Goal: Task Accomplishment & Management: Manage account settings

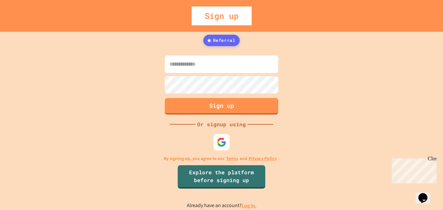
click at [192, 64] on input at bounding box center [221, 63] width 113 height 17
click at [218, 141] on img at bounding box center [221, 142] width 11 height 11
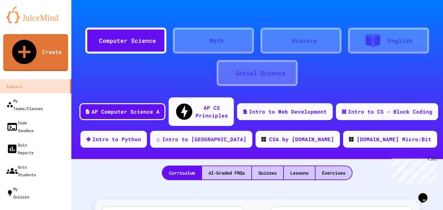
click at [285, 41] on icon at bounding box center [285, 41] width 0 height 0
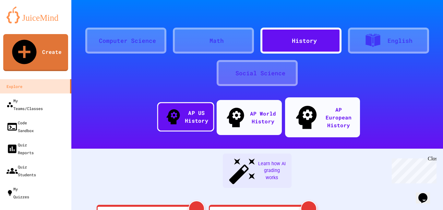
click at [192, 109] on div "AP US History" at bounding box center [195, 117] width 23 height 16
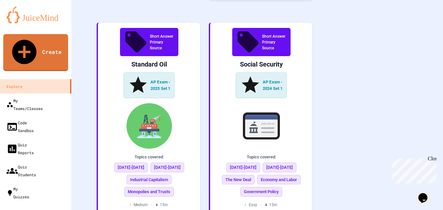
scroll to position [1388, 0]
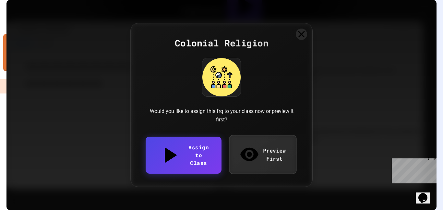
click at [272, 155] on link "Preview First" at bounding box center [262, 154] width 67 height 39
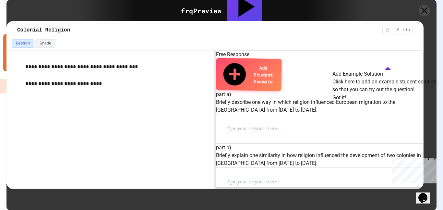
click at [346, 101] on button "Got it!" at bounding box center [339, 98] width 14 height 8
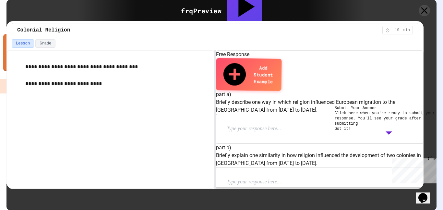
click at [351, 131] on button "Got it!" at bounding box center [342, 128] width 16 height 5
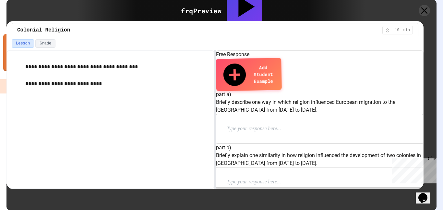
click at [434, 160] on div "Close" at bounding box center [431, 160] width 8 height 8
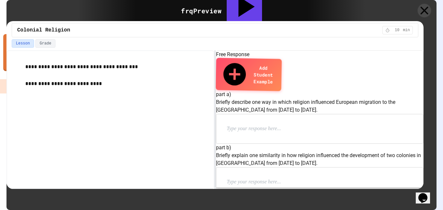
click at [424, 10] on icon at bounding box center [424, 10] width 8 height 8
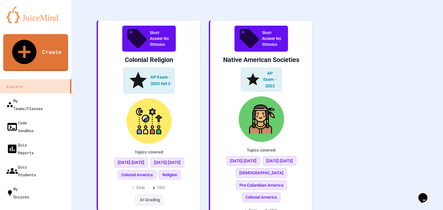
scroll to position [1581, 0]
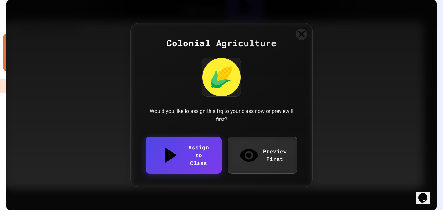
click at [267, 151] on link "Preview First" at bounding box center [263, 154] width 70 height 37
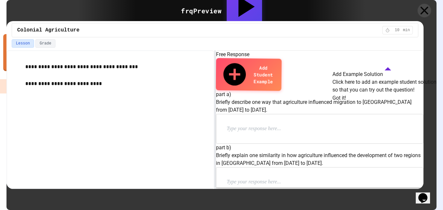
click at [424, 10] on icon at bounding box center [424, 10] width 8 height 8
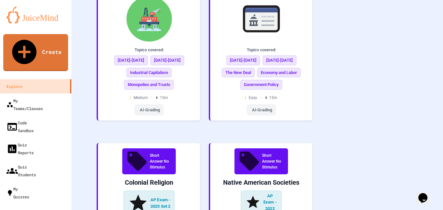
scroll to position [1454, 0]
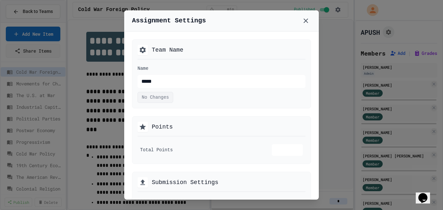
click at [143, 49] on icon at bounding box center [143, 50] width 8 height 8
click at [307, 22] on icon at bounding box center [306, 21] width 8 height 8
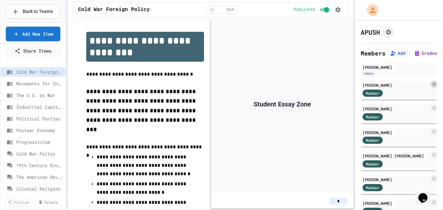
click at [434, 82] on icon at bounding box center [433, 83] width 5 height 5
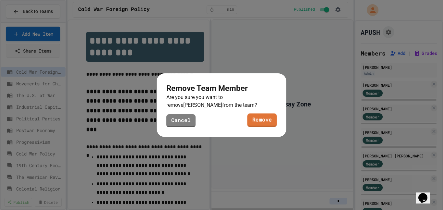
click at [259, 119] on link "Remove" at bounding box center [261, 120] width 29 height 14
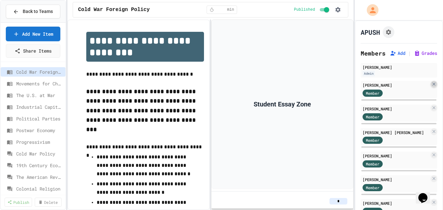
click at [432, 83] on icon at bounding box center [433, 83] width 5 height 5
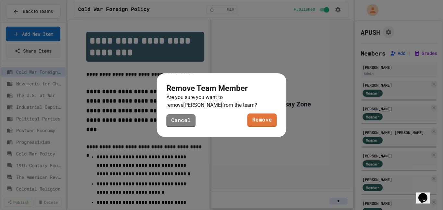
click at [262, 119] on link "Remove" at bounding box center [261, 120] width 29 height 14
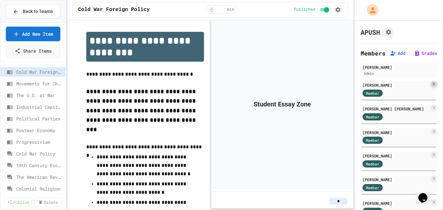
click at [434, 84] on icon at bounding box center [433, 83] width 5 height 5
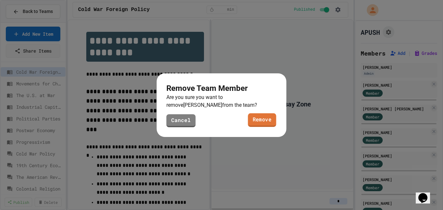
click at [261, 119] on link "Remove" at bounding box center [262, 120] width 28 height 14
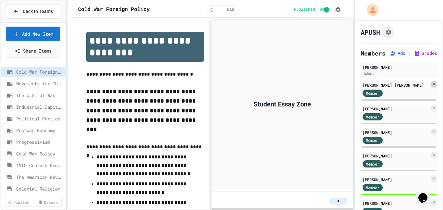
click at [433, 85] on icon at bounding box center [433, 83] width 5 height 5
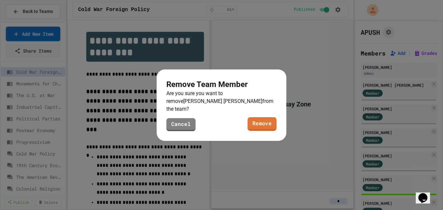
click at [260, 118] on link "Remove" at bounding box center [261, 124] width 29 height 14
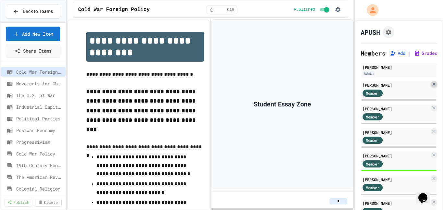
click at [435, 84] on icon at bounding box center [433, 83] width 5 height 5
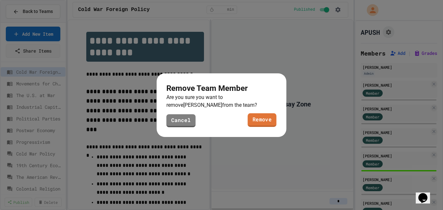
click at [266, 123] on link "Remove" at bounding box center [262, 120] width 29 height 14
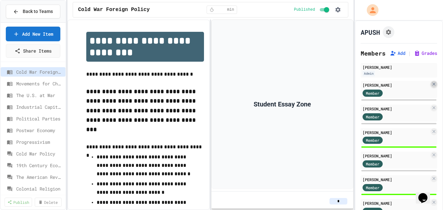
click at [433, 83] on icon at bounding box center [433, 83] width 3 height 3
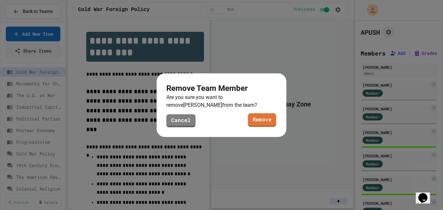
click at [264, 119] on link "Remove" at bounding box center [262, 120] width 28 height 14
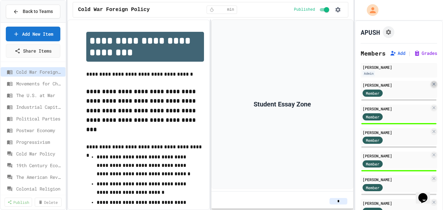
click at [434, 84] on icon at bounding box center [433, 83] width 3 height 3
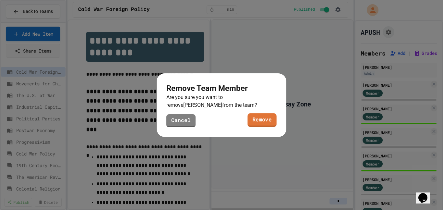
click at [264, 122] on link "Remove" at bounding box center [261, 120] width 29 height 14
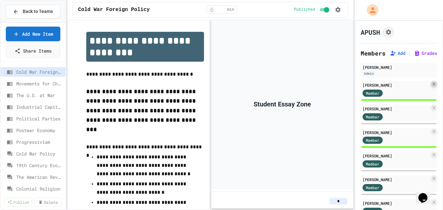
click at [432, 85] on icon at bounding box center [433, 83] width 5 height 5
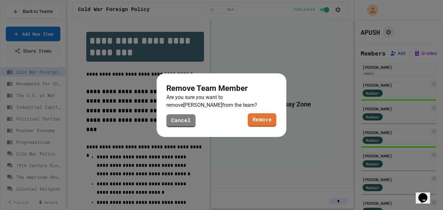
click at [264, 117] on link "Remove" at bounding box center [262, 120] width 29 height 14
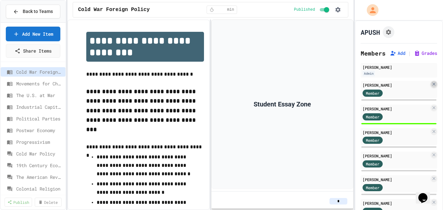
click at [434, 83] on icon at bounding box center [433, 83] width 5 height 5
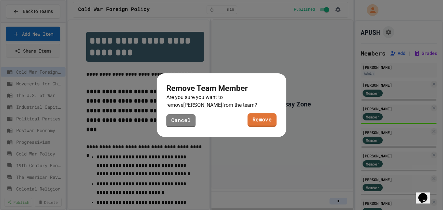
click at [264, 118] on link "Remove" at bounding box center [261, 120] width 29 height 14
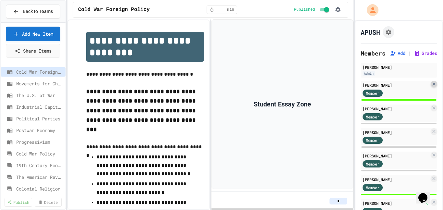
click at [434, 84] on icon at bounding box center [433, 83] width 5 height 5
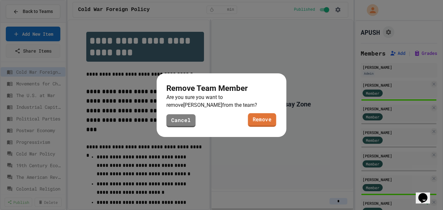
click at [264, 121] on link "Remove" at bounding box center [262, 120] width 28 height 14
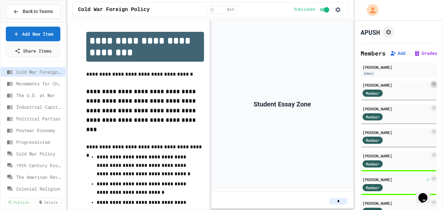
click at [433, 86] on icon at bounding box center [433, 83] width 5 height 5
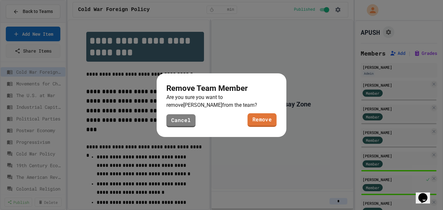
click at [265, 118] on link "Remove" at bounding box center [261, 120] width 29 height 14
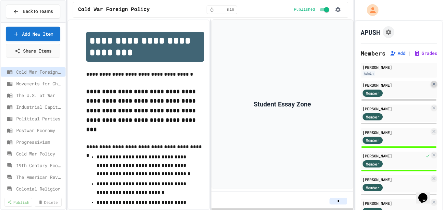
click at [433, 85] on icon at bounding box center [433, 83] width 3 height 3
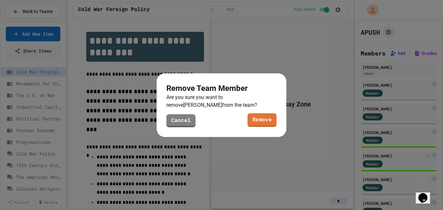
click at [261, 117] on link "Remove" at bounding box center [261, 120] width 29 height 14
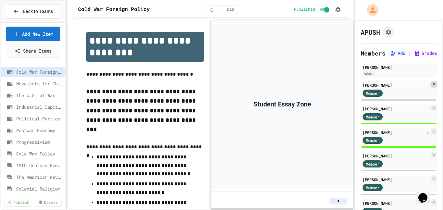
click at [433, 85] on icon at bounding box center [433, 83] width 5 height 5
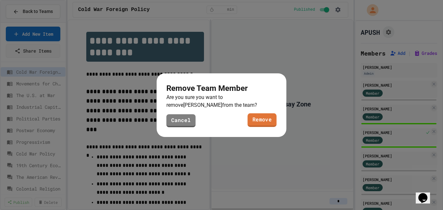
click at [268, 119] on link "Remove" at bounding box center [261, 120] width 29 height 14
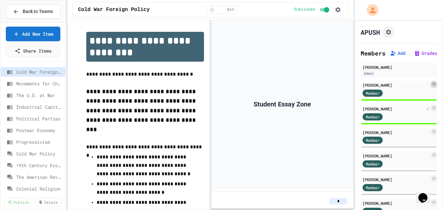
click at [432, 84] on icon at bounding box center [433, 83] width 5 height 5
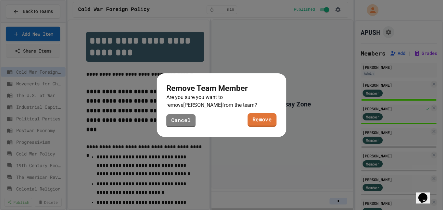
click at [261, 119] on link "Remove" at bounding box center [261, 120] width 29 height 14
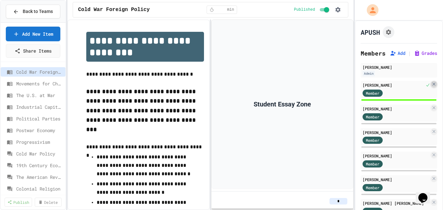
click at [434, 85] on icon at bounding box center [433, 83] width 3 height 3
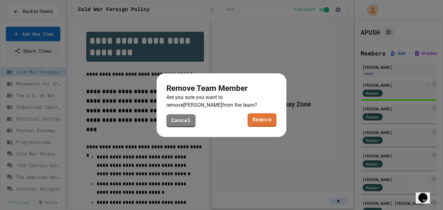
click at [262, 120] on link "Remove" at bounding box center [261, 120] width 29 height 14
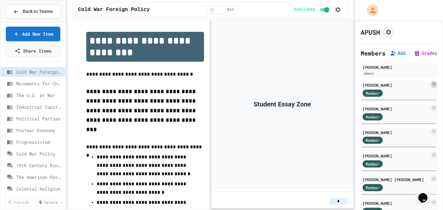
click at [435, 85] on icon at bounding box center [433, 83] width 5 height 5
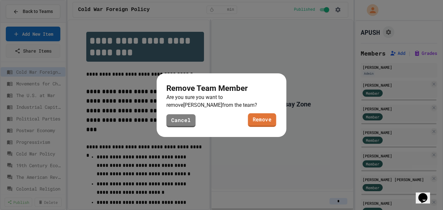
click at [255, 119] on link "Remove" at bounding box center [262, 120] width 28 height 14
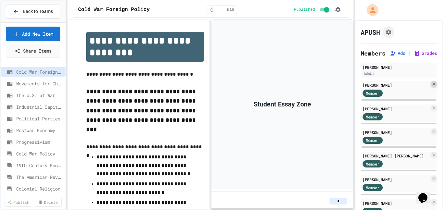
click at [434, 84] on icon at bounding box center [433, 83] width 3 height 3
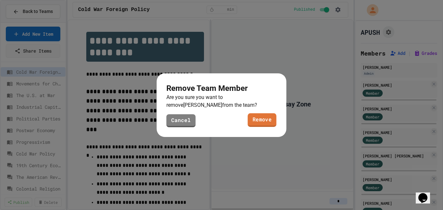
click at [270, 119] on link "Remove" at bounding box center [262, 120] width 29 height 14
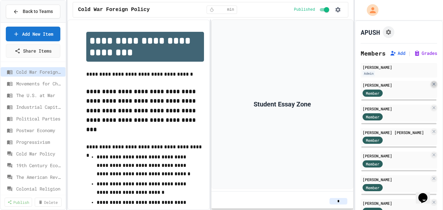
click at [434, 84] on icon at bounding box center [433, 83] width 5 height 5
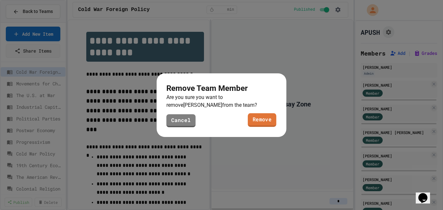
click at [267, 119] on link "Remove" at bounding box center [262, 120] width 29 height 14
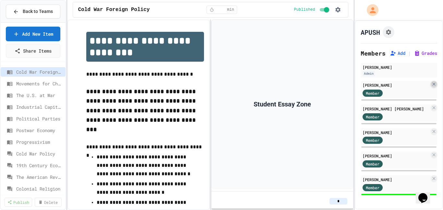
click at [432, 84] on icon at bounding box center [433, 83] width 5 height 5
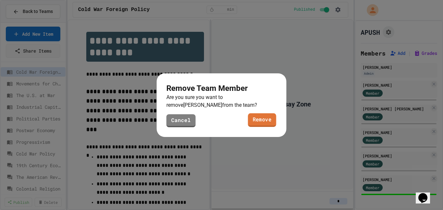
click at [265, 119] on link "Remove" at bounding box center [262, 120] width 28 height 14
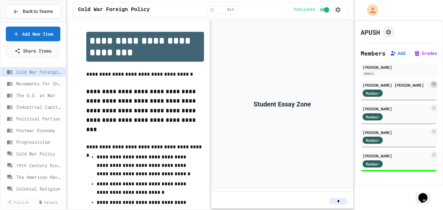
click at [434, 84] on icon at bounding box center [433, 83] width 3 height 3
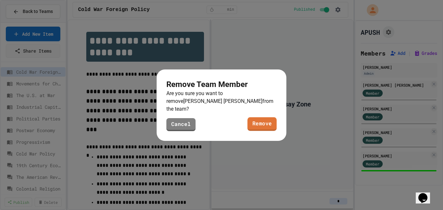
drag, startPoint x: 270, startPoint y: 117, endPoint x: 326, endPoint y: 109, distance: 56.6
click at [270, 117] on link "Remove" at bounding box center [261, 124] width 29 height 14
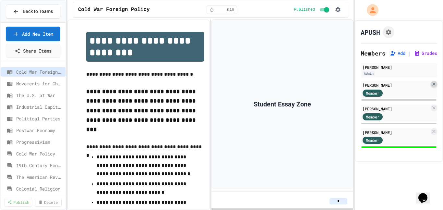
click at [434, 83] on icon at bounding box center [433, 83] width 3 height 3
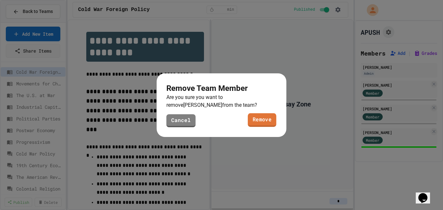
click at [264, 120] on link "Remove" at bounding box center [262, 120] width 29 height 14
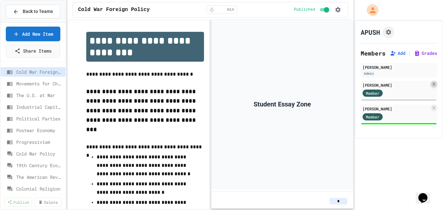
click at [433, 84] on icon at bounding box center [433, 83] width 5 height 5
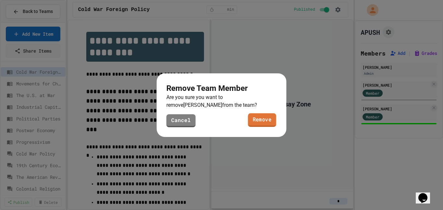
click at [269, 117] on link "Remove" at bounding box center [262, 120] width 28 height 14
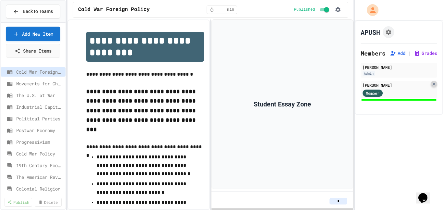
click at [435, 83] on icon at bounding box center [433, 83] width 5 height 5
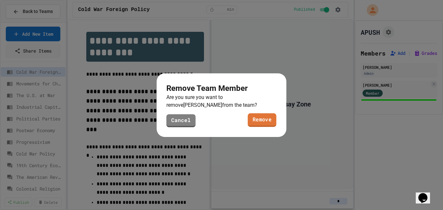
click at [263, 119] on link "Remove" at bounding box center [262, 120] width 29 height 14
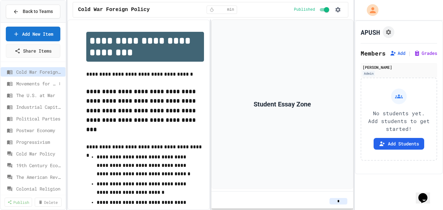
click at [25, 83] on span "Movements for Change" at bounding box center [36, 83] width 40 height 7
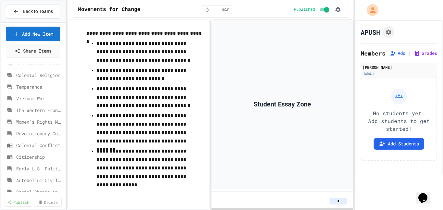
scroll to position [123, 0]
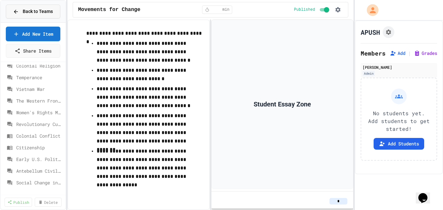
click at [44, 13] on span "Back to Teams" at bounding box center [38, 11] width 30 height 7
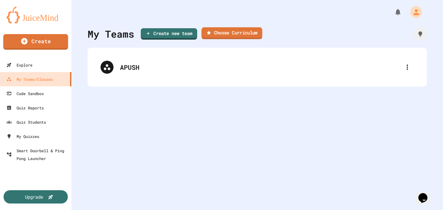
click at [239, 34] on link "Choose Curriculum" at bounding box center [231, 33] width 61 height 12
click at [6, 209] on icon "button" at bounding box center [4, 214] width 5 height 5
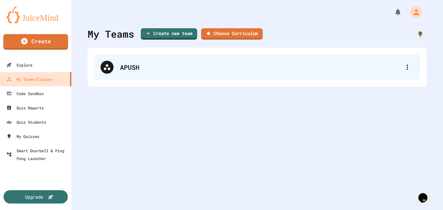
click at [128, 67] on div "APUSH" at bounding box center [260, 67] width 281 height 10
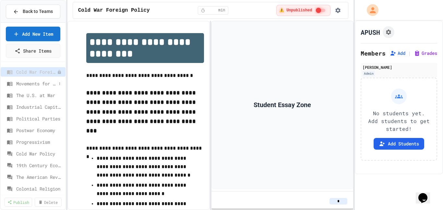
click at [26, 83] on span "Movements for Change" at bounding box center [36, 83] width 40 height 7
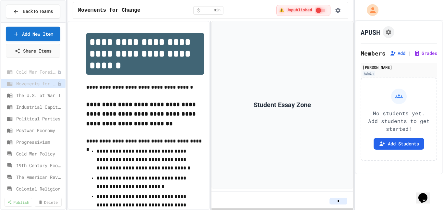
click at [42, 95] on span "The U.S. at War" at bounding box center [36, 95] width 40 height 7
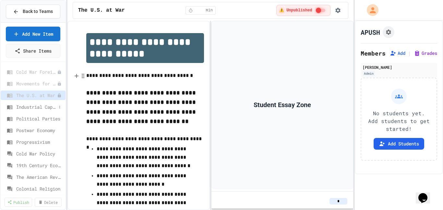
click at [29, 105] on span "Industrial Capitalism" at bounding box center [36, 106] width 40 height 7
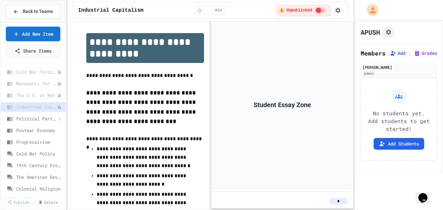
click at [38, 119] on span "Political Parties" at bounding box center [36, 118] width 40 height 7
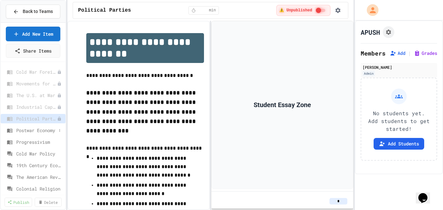
click at [43, 130] on span "Postwar Economy" at bounding box center [36, 130] width 40 height 7
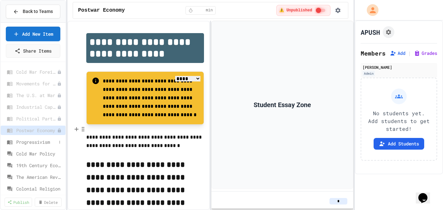
click at [36, 143] on span "Progressivism" at bounding box center [36, 141] width 40 height 7
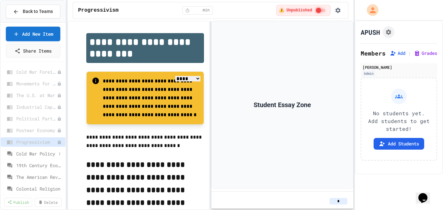
click at [46, 152] on span "Cold War Policy" at bounding box center [36, 153] width 40 height 7
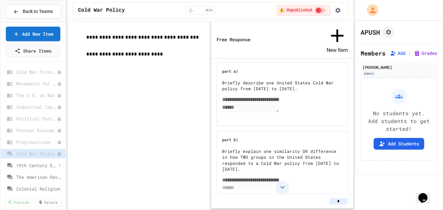
click at [30, 166] on span "19th Century Economy" at bounding box center [36, 165] width 40 height 7
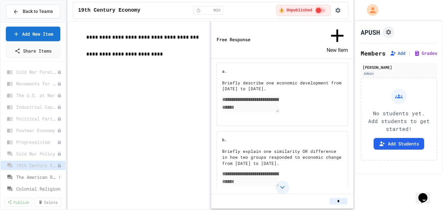
click at [41, 177] on span "The American Revolution" at bounding box center [36, 176] width 40 height 7
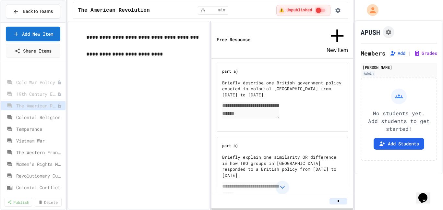
scroll to position [101, 0]
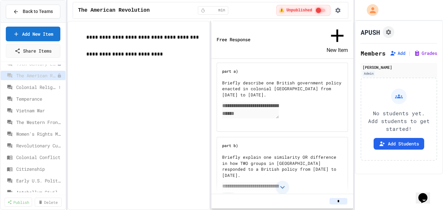
click at [39, 88] on span "Colonial Religion" at bounding box center [36, 87] width 40 height 7
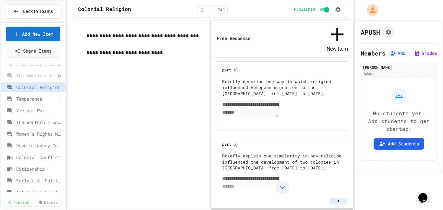
click at [30, 100] on span "Temperance" at bounding box center [36, 98] width 40 height 7
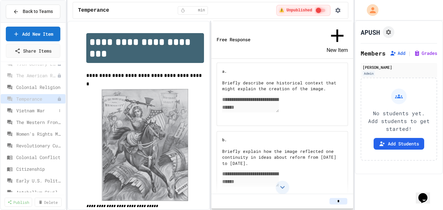
click at [41, 111] on span "Vietnam War" at bounding box center [36, 110] width 40 height 7
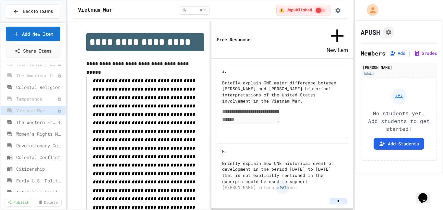
click at [40, 122] on span "The Western Frontier" at bounding box center [36, 122] width 40 height 7
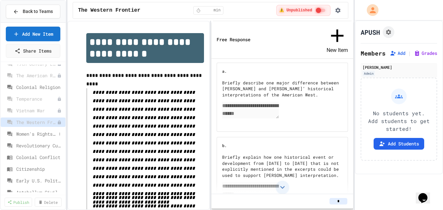
click at [42, 134] on span "Women's Rights Movement" at bounding box center [36, 133] width 40 height 7
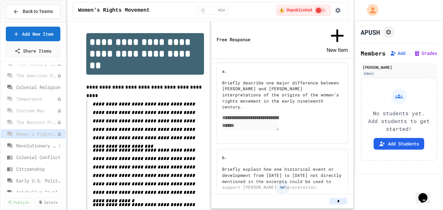
click at [42, 146] on span "Revolutionary Culture" at bounding box center [36, 145] width 40 height 7
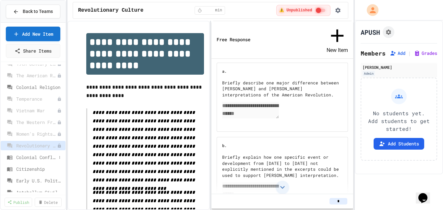
click at [48, 156] on span "Colonial Conflict" at bounding box center [36, 157] width 40 height 7
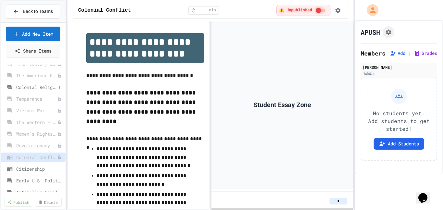
click at [36, 89] on span "Colonial Religion" at bounding box center [36, 87] width 40 height 7
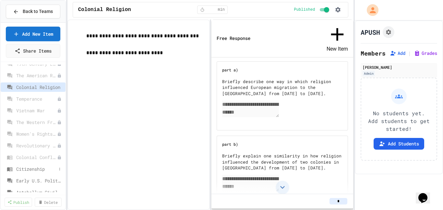
click at [29, 168] on span "Citizenship" at bounding box center [36, 168] width 40 height 7
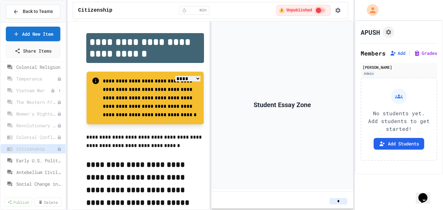
scroll to position [123, 0]
click at [34, 160] on span "Early U.S. Politics" at bounding box center [36, 159] width 40 height 7
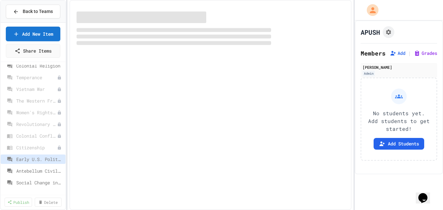
scroll to position [118, 0]
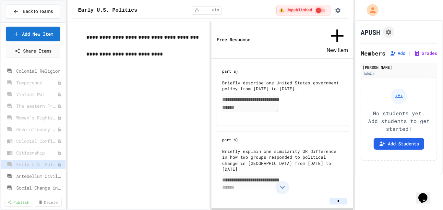
drag, startPoint x: 41, startPoint y: 176, endPoint x: 111, endPoint y: 170, distance: 69.9
click at [41, 175] on span "Antebellum Civil Rights" at bounding box center [39, 175] width 47 height 7
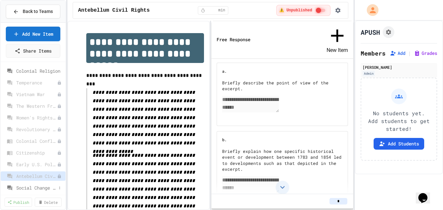
click at [38, 188] on span "Social Change in the 60s" at bounding box center [36, 187] width 40 height 7
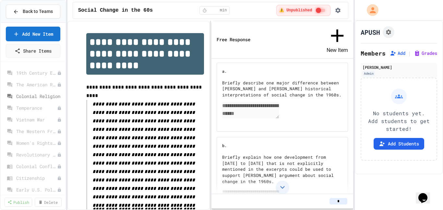
scroll to position [91, 0]
click at [31, 84] on span "The American Revolution" at bounding box center [33, 85] width 34 height 7
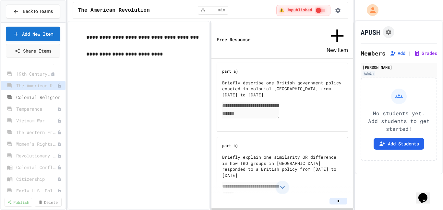
click at [41, 74] on span "19th Century Economy" at bounding box center [33, 73] width 34 height 7
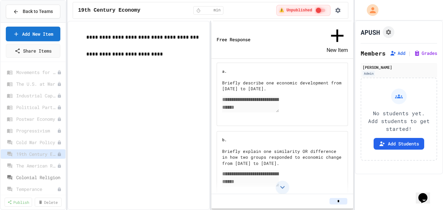
scroll to position [11, 0]
click at [28, 109] on span "Political Parties" at bounding box center [33, 107] width 34 height 7
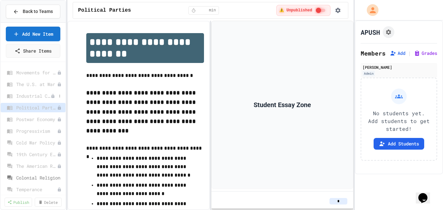
click at [27, 96] on span "Industrial Capitalism" at bounding box center [33, 95] width 34 height 7
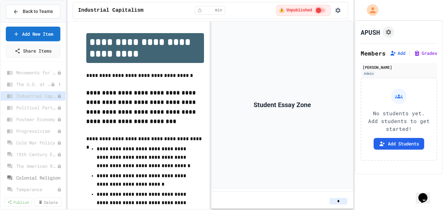
click at [28, 86] on span "The U.S. at War" at bounding box center [33, 84] width 34 height 7
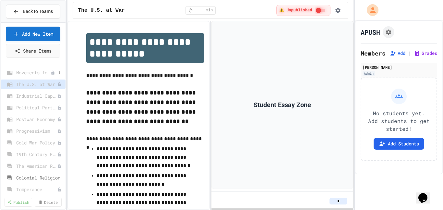
click at [26, 74] on span "Movements for Change" at bounding box center [33, 72] width 34 height 7
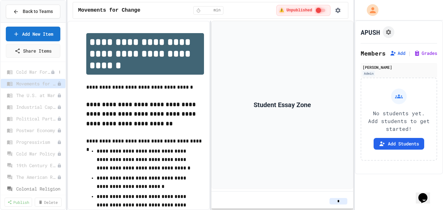
click at [28, 72] on span "Cold War Foreign Policy" at bounding box center [33, 71] width 34 height 7
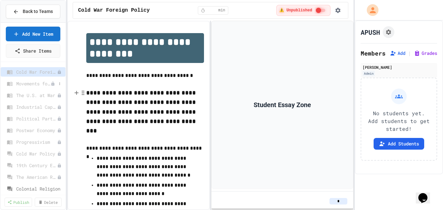
click at [34, 85] on span "Movements for Change" at bounding box center [33, 83] width 34 height 7
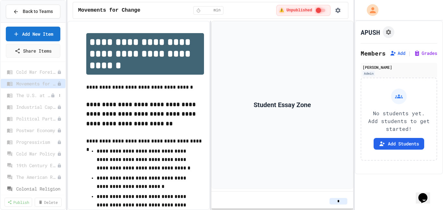
click at [26, 95] on span "The U.S. at War" at bounding box center [33, 95] width 34 height 7
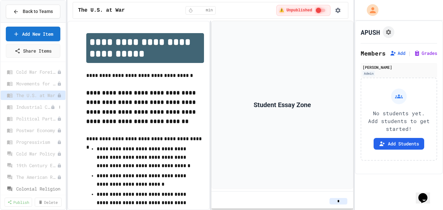
click at [27, 108] on span "Industrial Capitalism" at bounding box center [33, 106] width 34 height 7
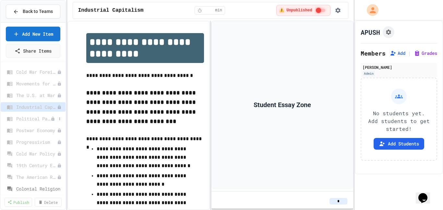
click at [29, 120] on span "Political Parties" at bounding box center [33, 118] width 34 height 7
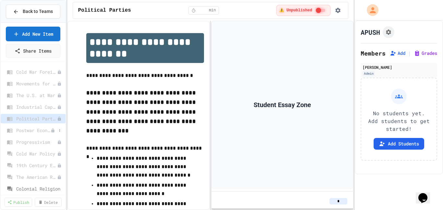
click at [29, 134] on div "Postwar Economy" at bounding box center [33, 129] width 65 height 9
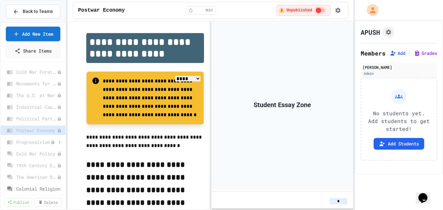
click at [24, 143] on span "Progressivism" at bounding box center [33, 141] width 34 height 7
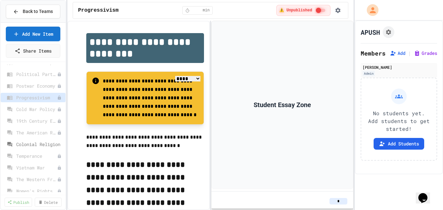
scroll to position [45, 0]
click at [28, 121] on span "19th Century Economy" at bounding box center [33, 120] width 34 height 7
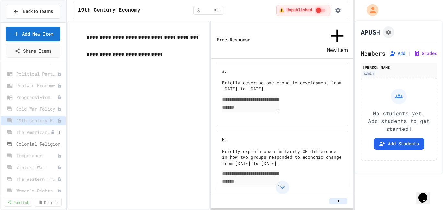
click at [33, 131] on span "The American Revolution" at bounding box center [33, 132] width 34 height 7
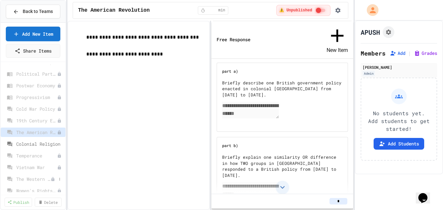
click at [39, 178] on span "The Western Frontier" at bounding box center [33, 178] width 34 height 7
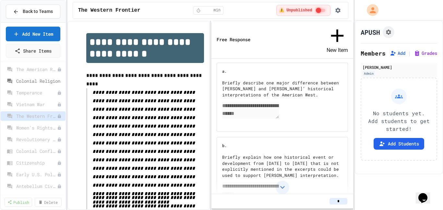
scroll to position [123, 0]
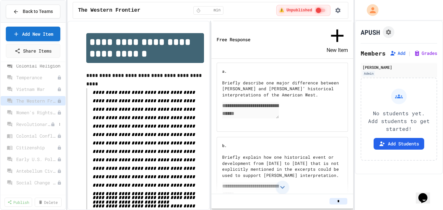
click at [27, 124] on span "Revolutionary Culture" at bounding box center [33, 124] width 34 height 7
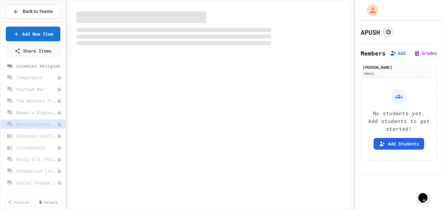
scroll to position [118, 0]
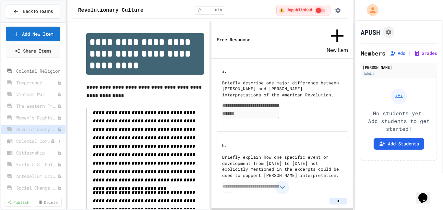
click at [44, 141] on span "Colonial Conflict" at bounding box center [33, 140] width 34 height 7
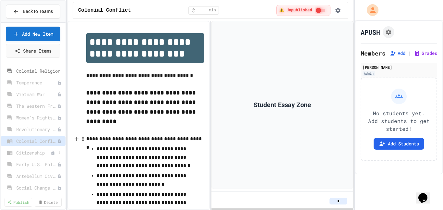
click at [34, 152] on span "Citizenship" at bounding box center [33, 152] width 34 height 7
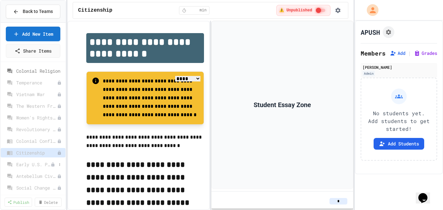
click at [32, 165] on span "Early U.S. Politics" at bounding box center [33, 164] width 34 height 7
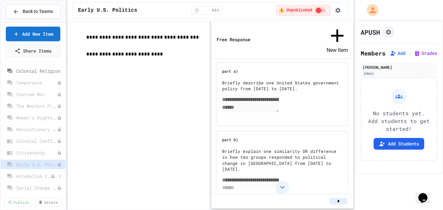
click at [33, 177] on span "Antebellum Civil Rights" at bounding box center [33, 175] width 34 height 7
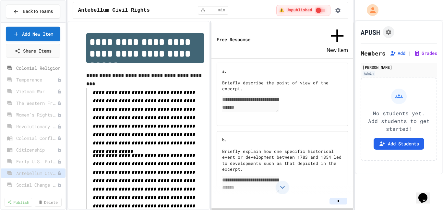
scroll to position [123, 0]
click at [33, 183] on span "Social Change in the 60s" at bounding box center [33, 182] width 34 height 7
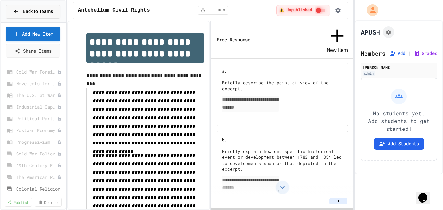
click at [29, 13] on span "Back to Teams" at bounding box center [38, 11] width 30 height 7
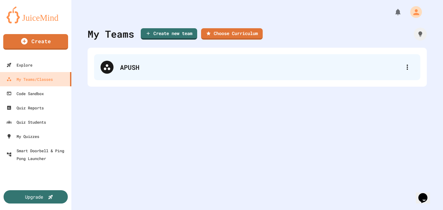
click at [122, 66] on div "APUSH" at bounding box center [260, 67] width 281 height 10
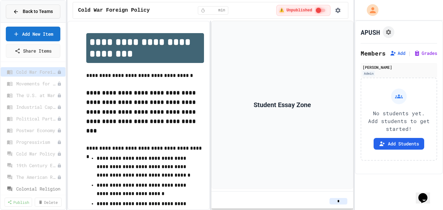
click at [37, 12] on span "Back to Teams" at bounding box center [38, 11] width 30 height 7
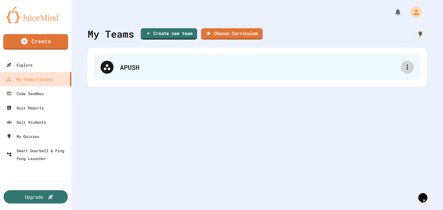
click at [407, 66] on icon at bounding box center [406, 66] width 1 height 5
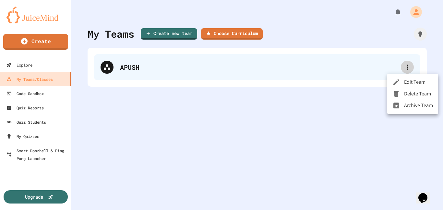
click at [407, 66] on div at bounding box center [221, 105] width 443 height 210
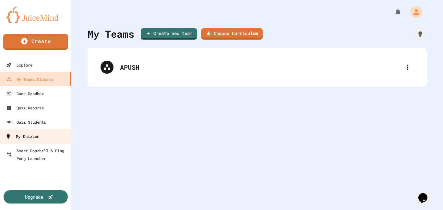
click at [33, 135] on div "My Quizzes" at bounding box center [23, 136] width 34 height 8
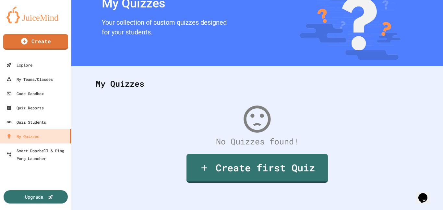
scroll to position [31, 0]
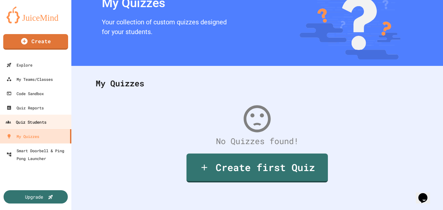
click at [39, 120] on div "Quiz Students" at bounding box center [26, 122] width 41 height 8
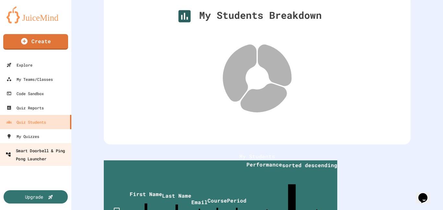
click at [36, 151] on div "Smart Doorbell & Ping Pong Launcher" at bounding box center [38, 154] width 64 height 16
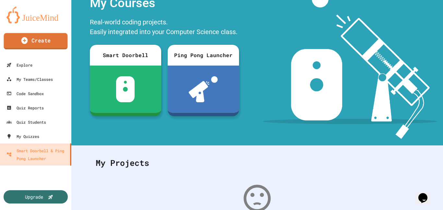
click at [41, 41] on link "Create" at bounding box center [36, 41] width 64 height 16
click at [63, 177] on div at bounding box center [221, 105] width 443 height 210
click at [36, 17] on img at bounding box center [35, 14] width 58 height 17
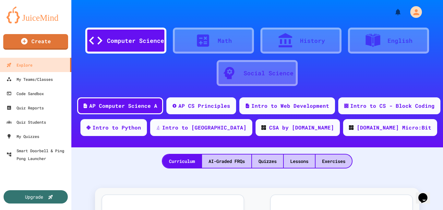
click at [287, 42] on icon at bounding box center [285, 40] width 16 height 16
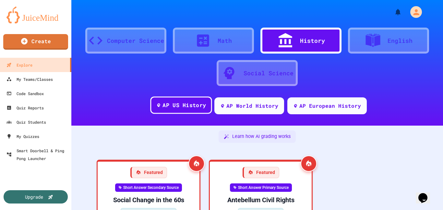
click at [186, 105] on div "AP US History" at bounding box center [183, 105] width 43 height 8
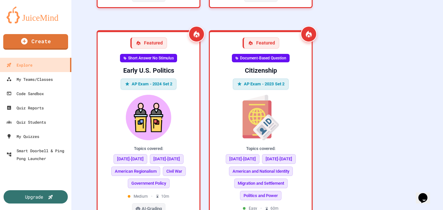
scroll to position [329, 0]
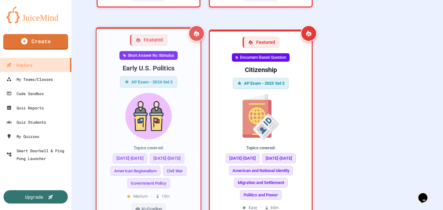
click at [157, 69] on div "Early U.S. Politics" at bounding box center [148, 68] width 93 height 9
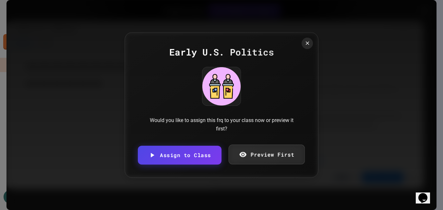
click at [250, 155] on link "Preview First" at bounding box center [266, 155] width 76 height 20
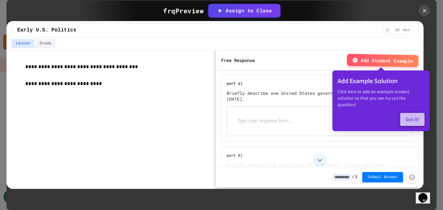
click at [411, 113] on button "Got it!" at bounding box center [412, 119] width 24 height 13
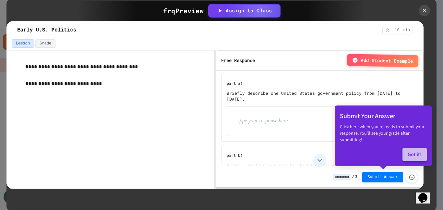
click at [412, 155] on button "Got it!" at bounding box center [414, 154] width 24 height 13
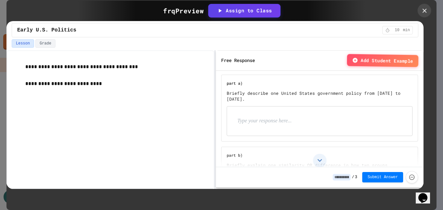
click at [423, 9] on icon at bounding box center [424, 10] width 7 height 7
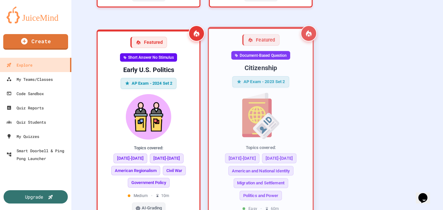
click at [262, 68] on div "Citizenship" at bounding box center [260, 68] width 93 height 9
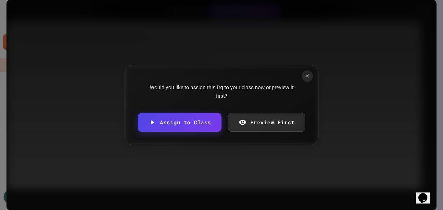
click at [267, 122] on link "Preview First" at bounding box center [266, 122] width 77 height 19
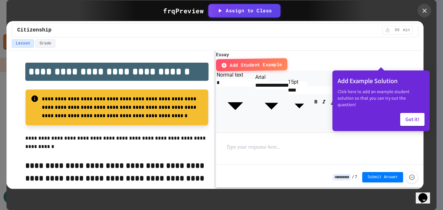
click at [425, 12] on icon at bounding box center [424, 10] width 7 height 7
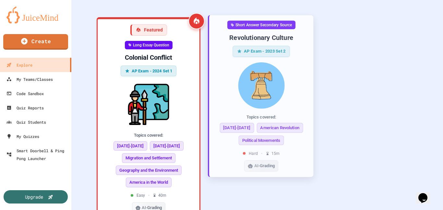
scroll to position [571, 0]
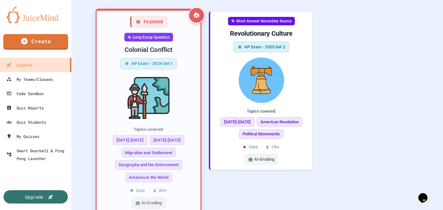
click at [155, 48] on div "Colonial Conflict" at bounding box center [148, 49] width 93 height 9
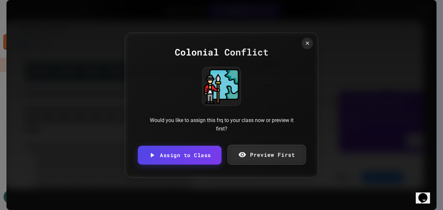
click at [269, 157] on link "Preview First" at bounding box center [266, 155] width 78 height 20
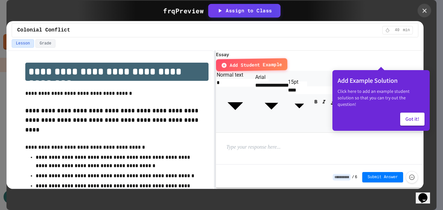
click at [424, 12] on icon at bounding box center [424, 10] width 7 height 7
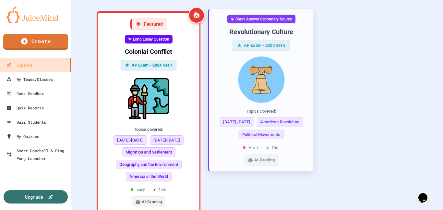
click at [265, 31] on div "Revolutionary Culture" at bounding box center [261, 31] width 94 height 9
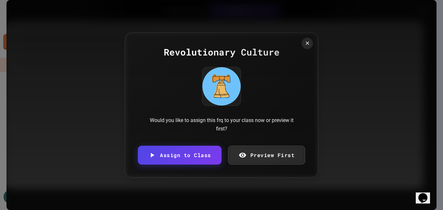
click at [268, 155] on link "Preview First" at bounding box center [266, 155] width 77 height 19
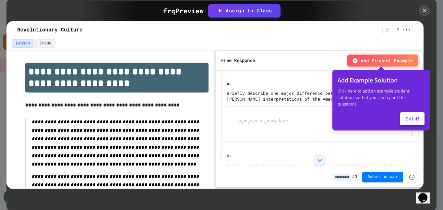
click at [405, 112] on button "Got it!" at bounding box center [412, 118] width 24 height 13
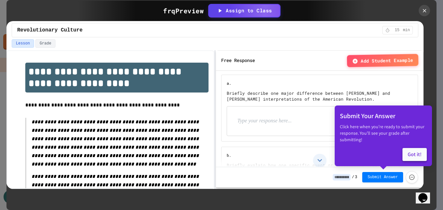
click at [413, 155] on button "Got it!" at bounding box center [414, 154] width 24 height 13
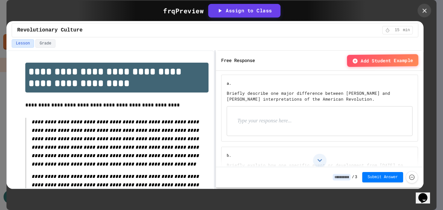
click at [423, 11] on icon at bounding box center [424, 10] width 7 height 7
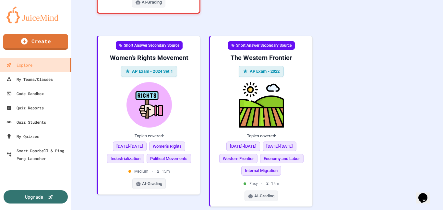
scroll to position [775, 0]
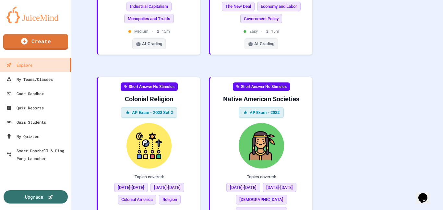
scroll to position [1324, 0]
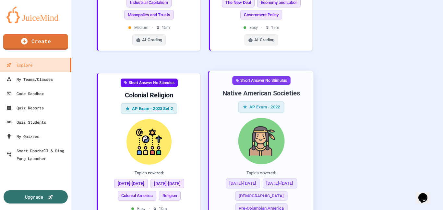
click at [268, 88] on div "Native American Societies" at bounding box center [261, 92] width 94 height 9
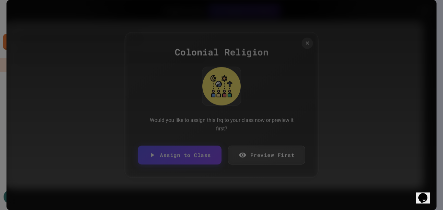
click at [262, 152] on link "Preview First" at bounding box center [266, 155] width 77 height 19
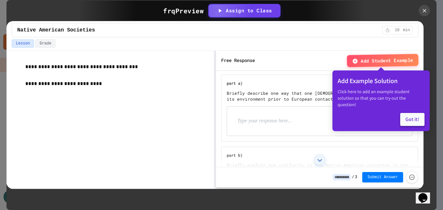
click at [406, 114] on button "Got it!" at bounding box center [412, 119] width 24 height 13
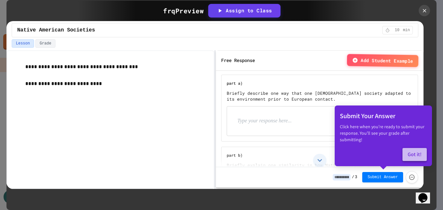
click at [413, 155] on button "Got it!" at bounding box center [414, 154] width 24 height 13
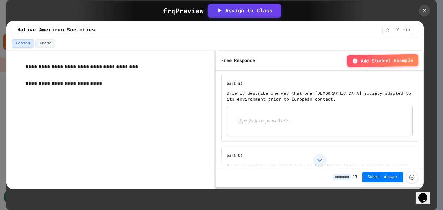
click at [248, 10] on div "Assign to Class" at bounding box center [244, 9] width 56 height 7
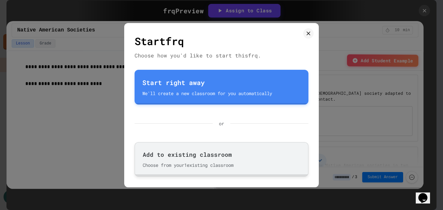
click at [200, 155] on div "Add to existing classroom" at bounding box center [221, 154] width 157 height 9
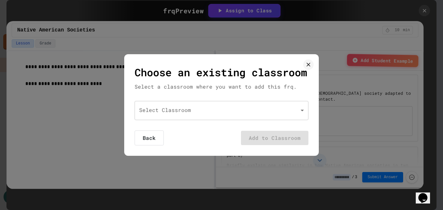
click at [301, 118] on body "We are updating our servers at 7PM EST on 3/11/2025. JuiceMind should continue …" at bounding box center [221, 105] width 443 height 210
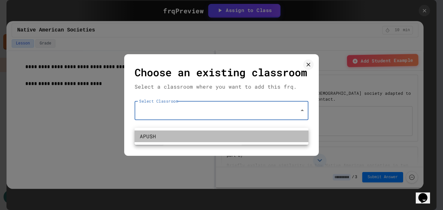
click at [151, 136] on li "APUSH" at bounding box center [221, 136] width 174 height 12
type input "**********"
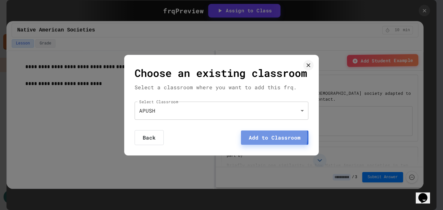
click at [264, 144] on button "Add to Classroom" at bounding box center [274, 137] width 67 height 14
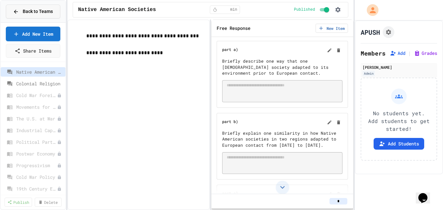
click at [52, 11] on span "Back to Teams" at bounding box center [38, 11] width 30 height 7
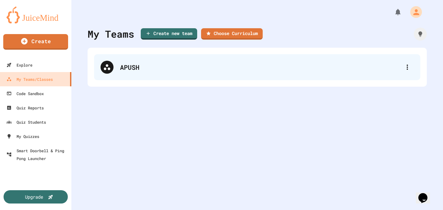
click at [128, 68] on div "APUSH" at bounding box center [260, 67] width 281 height 10
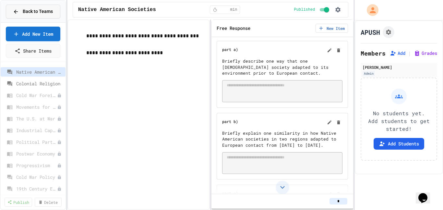
click at [27, 11] on span "Back to Teams" at bounding box center [38, 11] width 30 height 7
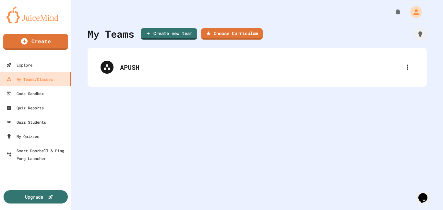
click at [35, 15] on img at bounding box center [35, 14] width 58 height 17
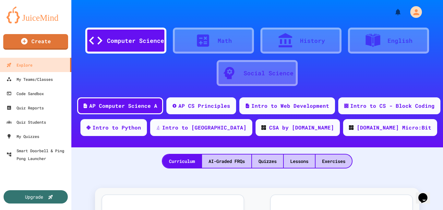
click at [307, 40] on div "History" at bounding box center [312, 40] width 25 height 9
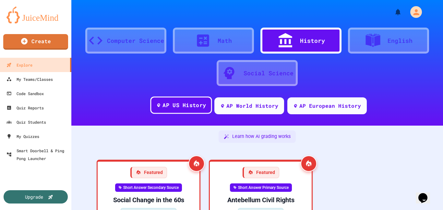
click at [185, 104] on div "AP US History" at bounding box center [183, 105] width 43 height 8
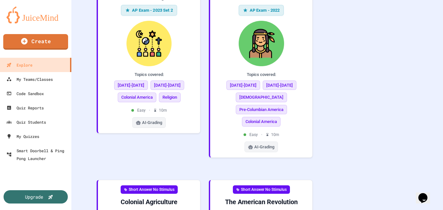
scroll to position [1510, 0]
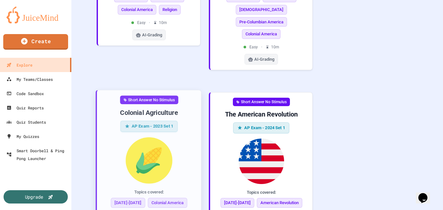
click at [150, 108] on div "Colonial Agriculture" at bounding box center [149, 112] width 94 height 9
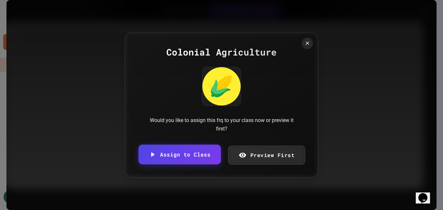
click at [174, 156] on link "Assign to Class" at bounding box center [179, 155] width 82 height 20
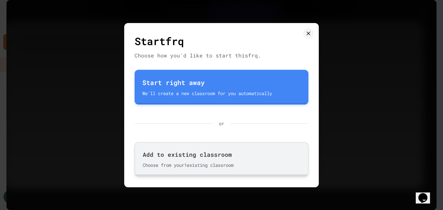
click at [172, 154] on div "Add to existing classroom" at bounding box center [221, 154] width 157 height 9
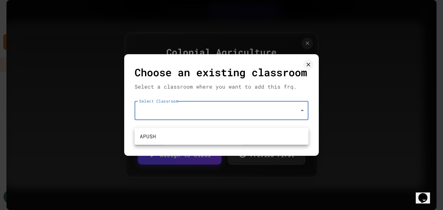
click at [303, 119] on body "We are updating our servers at 7PM EST on 3/11/2025. JuiceMind should continue …" at bounding box center [221, 105] width 443 height 210
click at [149, 135] on li "APUSH" at bounding box center [221, 136] width 174 height 12
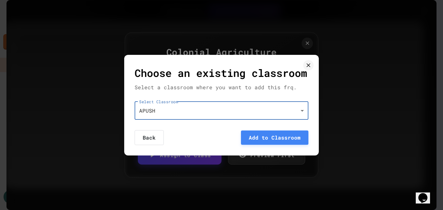
type input "**********"
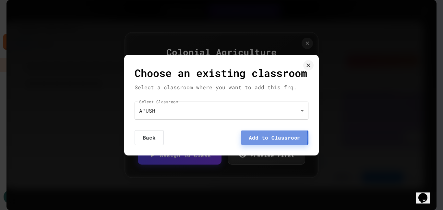
click at [261, 145] on button "Add to Classroom" at bounding box center [274, 137] width 67 height 14
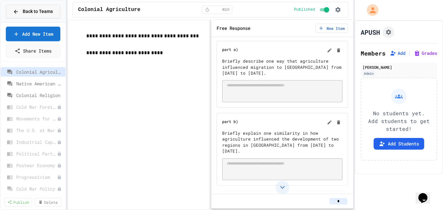
click at [40, 10] on span "Back to Teams" at bounding box center [38, 11] width 30 height 7
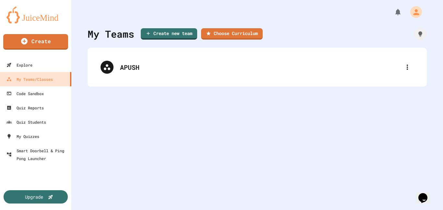
click at [37, 16] on img at bounding box center [35, 14] width 58 height 17
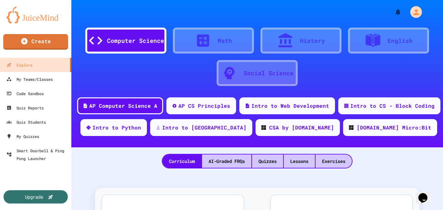
click at [299, 43] on div at bounding box center [288, 40] width 23 height 16
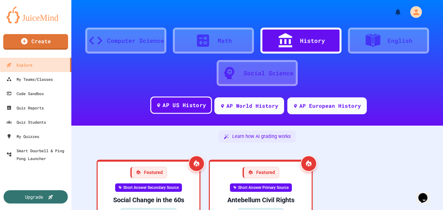
click at [188, 105] on div "AP US History" at bounding box center [183, 105] width 43 height 8
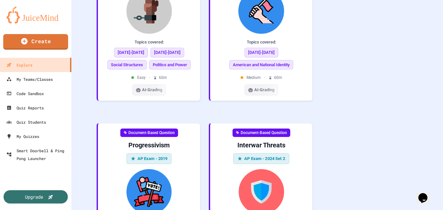
scroll to position [2266, 0]
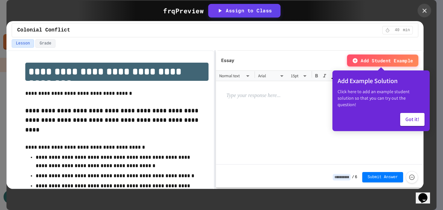
click at [424, 12] on icon at bounding box center [424, 10] width 7 height 7
